Goal: Use online tool/utility: Utilize a website feature to perform a specific function

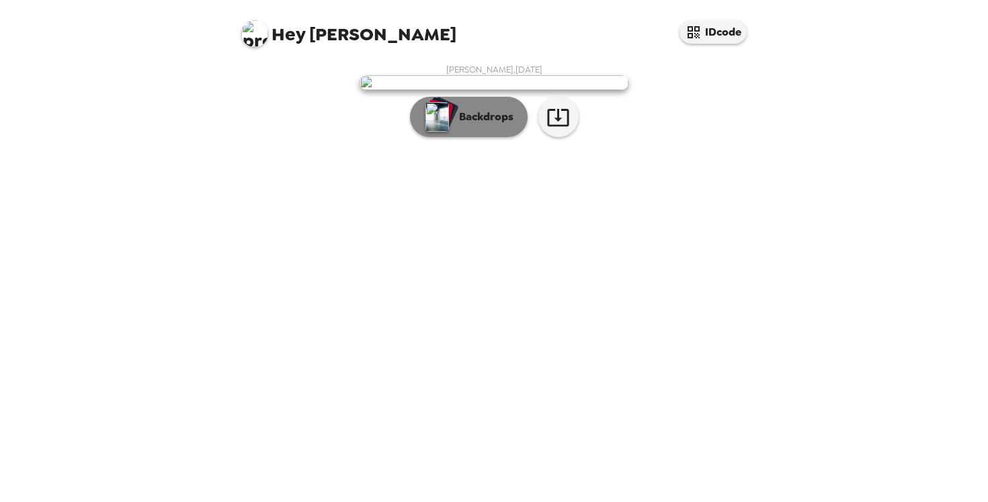
click at [471, 125] on p "Backdrops" at bounding box center [482, 117] width 61 height 16
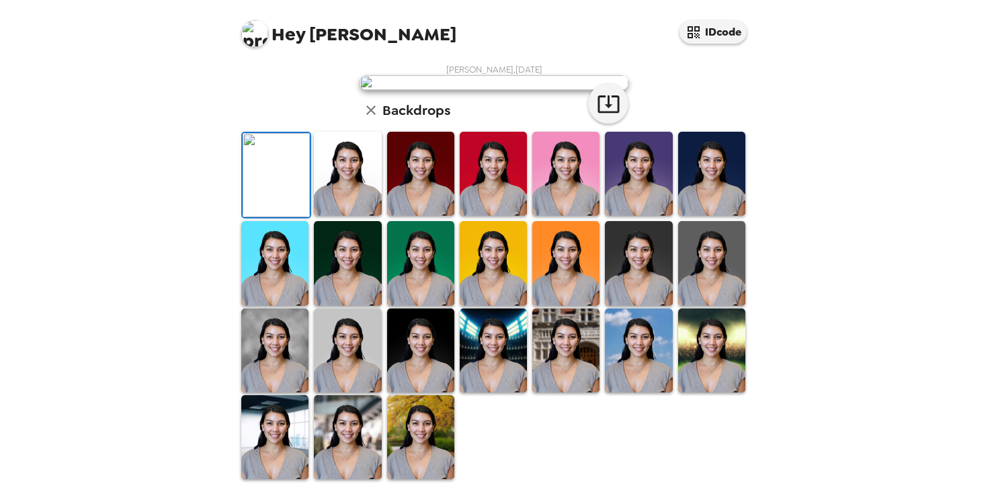
scroll to position [226, 0]
click at [354, 216] on img at bounding box center [347, 174] width 67 height 84
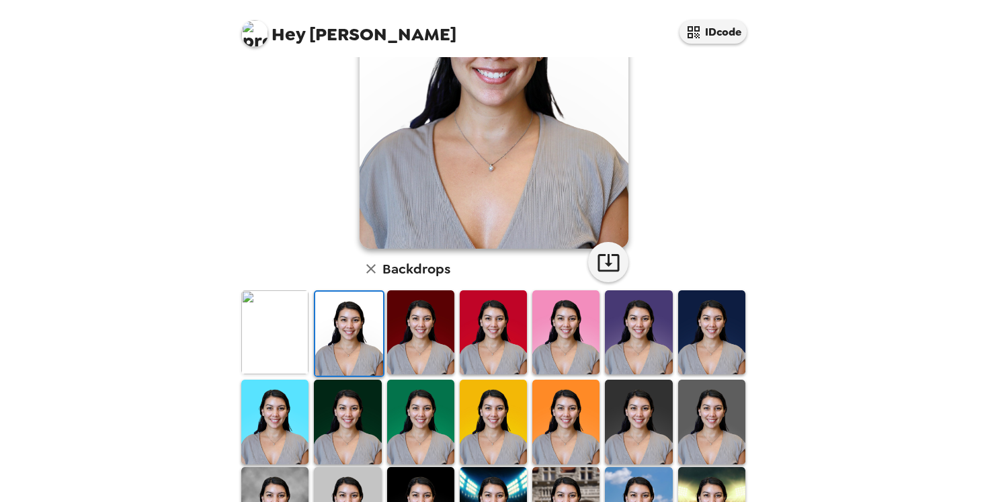
scroll to position [320, 0]
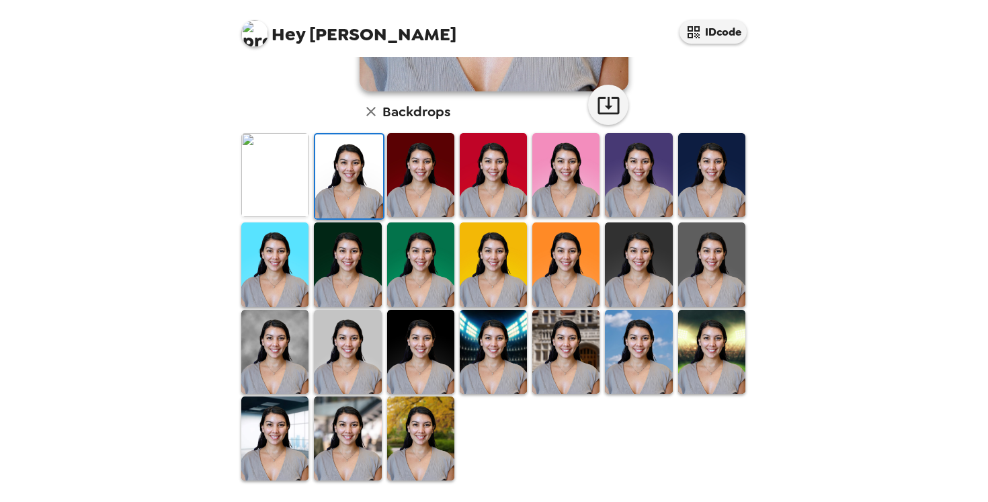
click at [352, 367] on img at bounding box center [347, 352] width 67 height 84
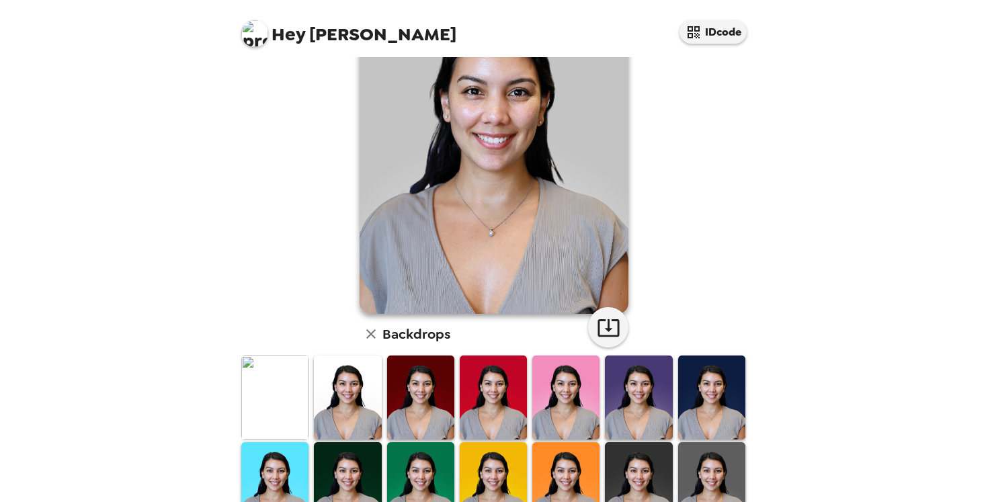
scroll to position [98, 0]
click at [352, 367] on img at bounding box center [347, 397] width 67 height 84
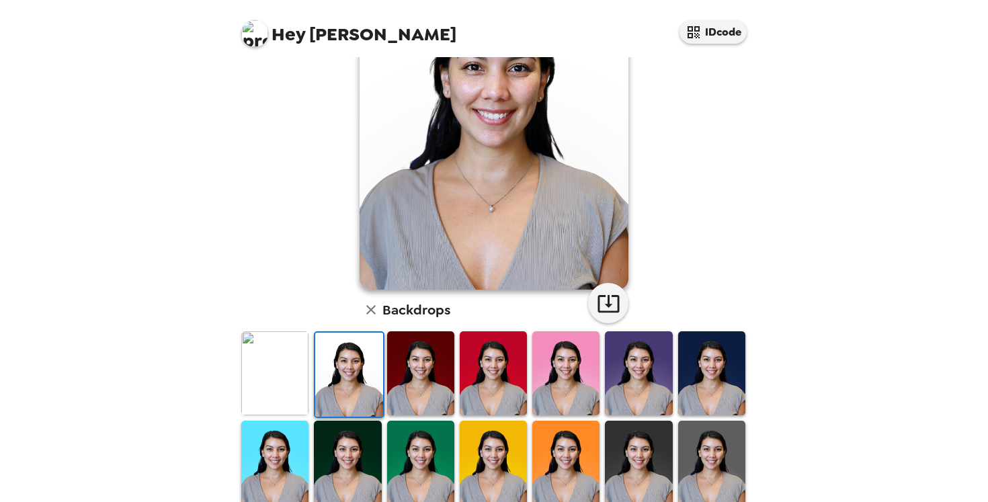
scroll to position [129, 0]
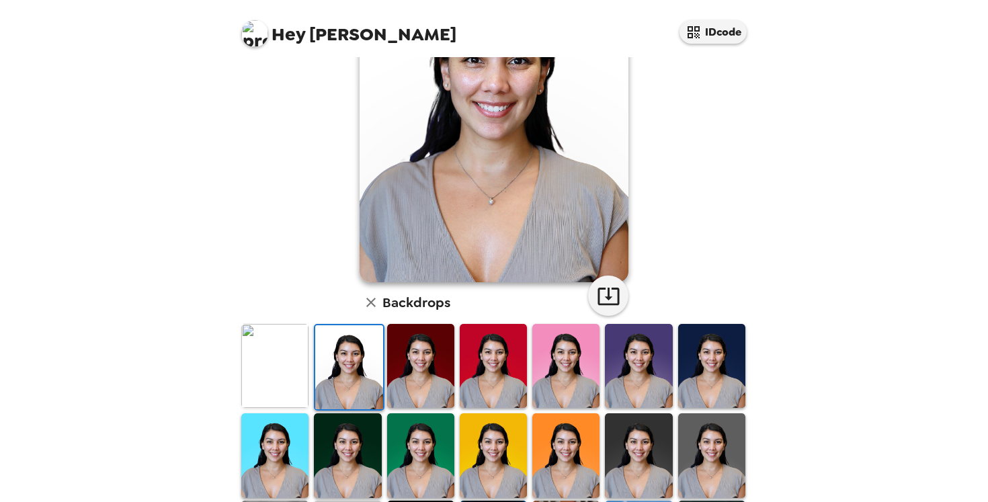
click at [703, 459] on img at bounding box center [711, 455] width 67 height 84
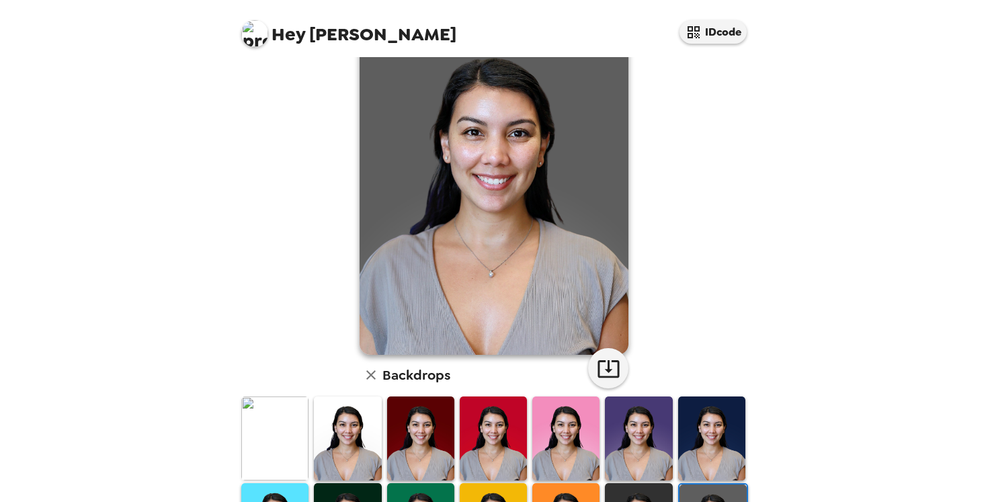
scroll to position [60, 0]
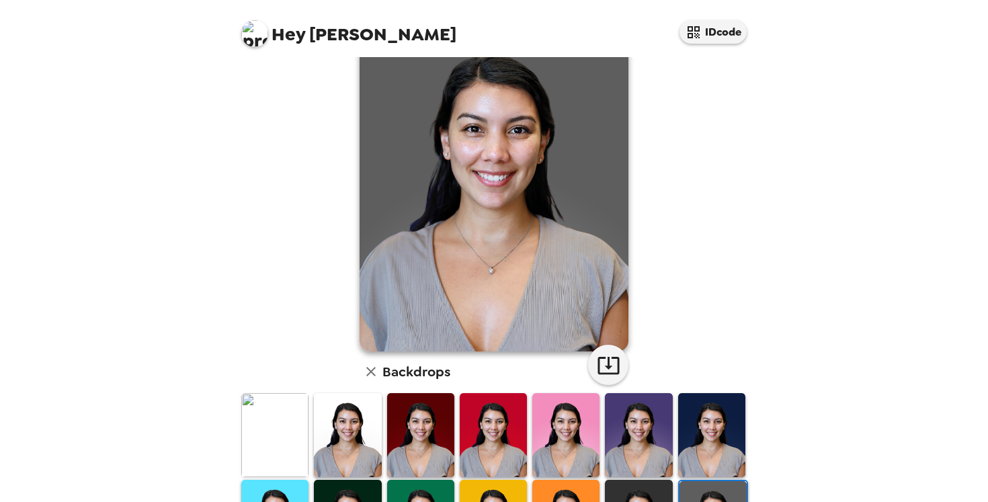
click at [257, 433] on img at bounding box center [274, 435] width 67 height 84
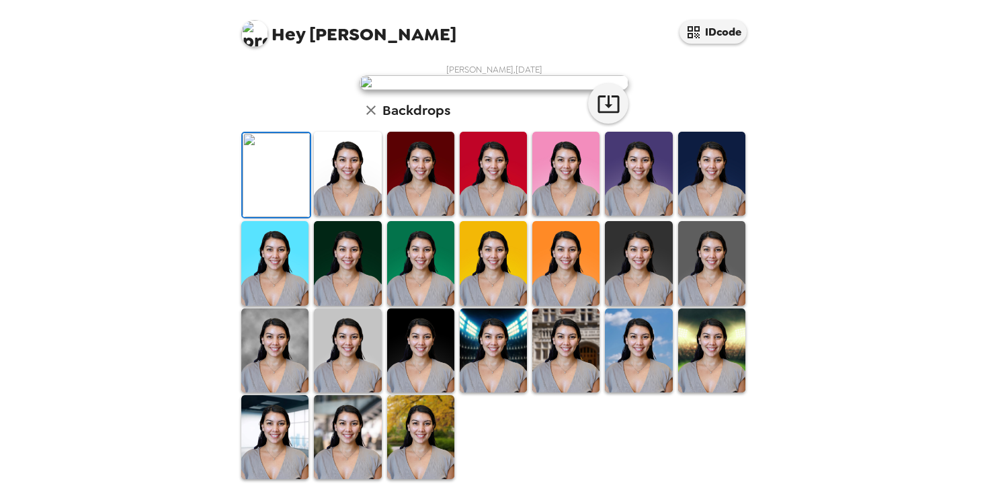
click at [355, 216] on img at bounding box center [347, 174] width 67 height 84
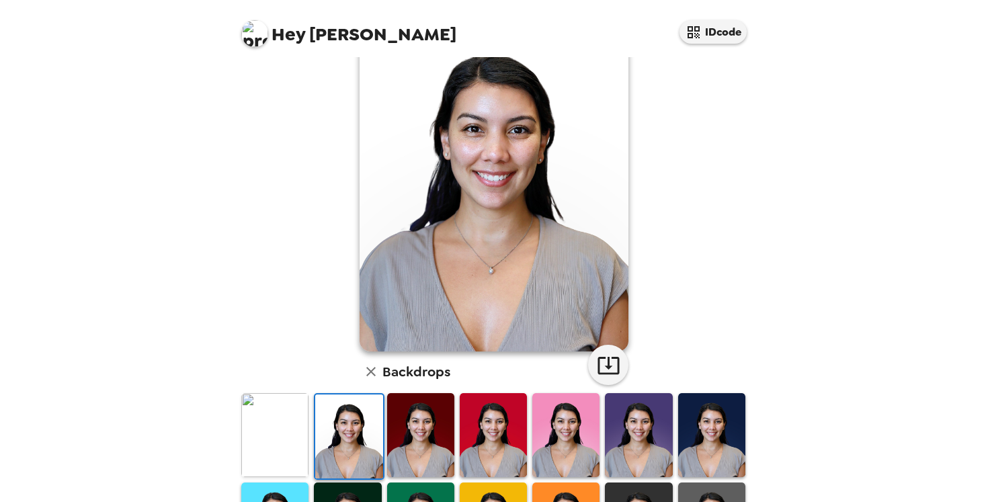
scroll to position [71, 0]
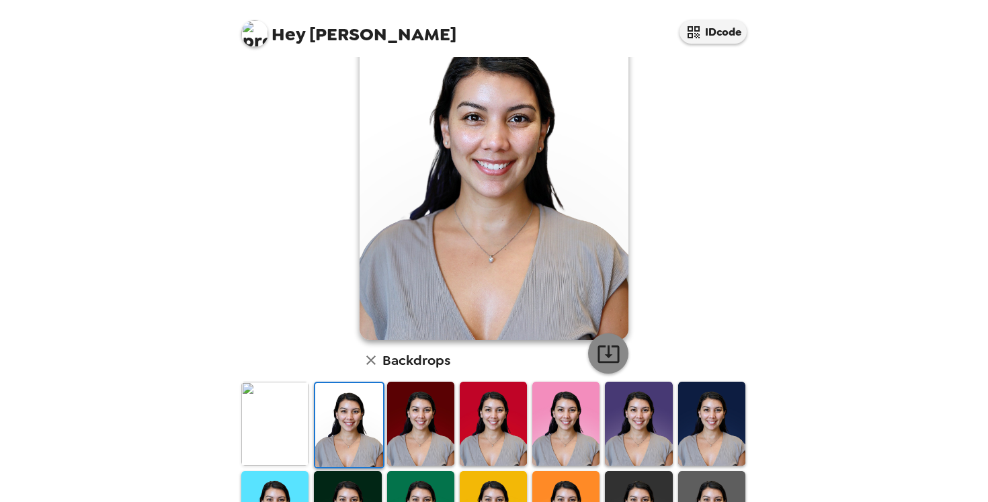
click at [608, 361] on icon "button" at bounding box center [609, 354] width 24 height 24
